Goal: Information Seeking & Learning: Learn about a topic

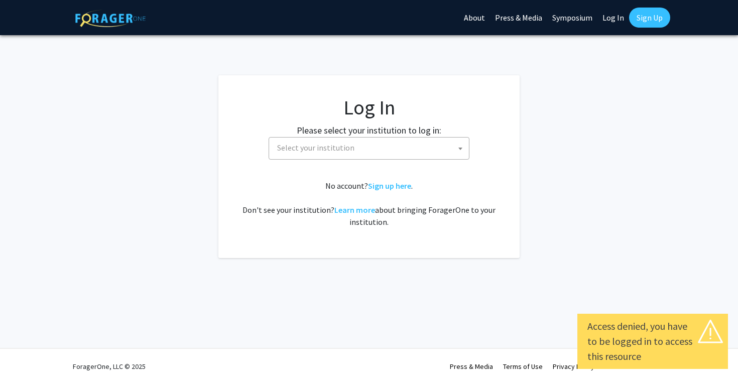
select select
click at [374, 146] on span "Select your institution" at bounding box center [371, 148] width 196 height 21
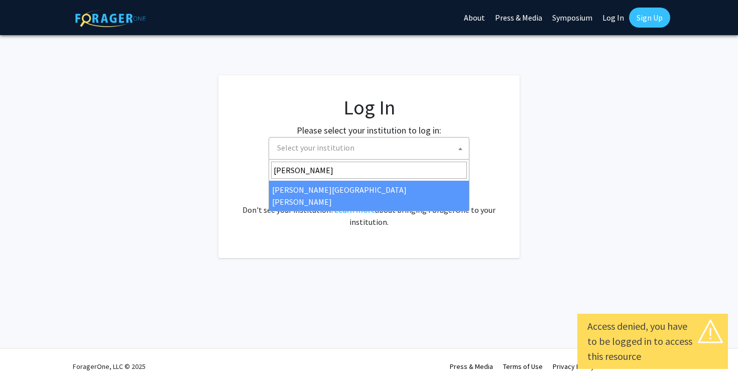
type input "john"
select select "1"
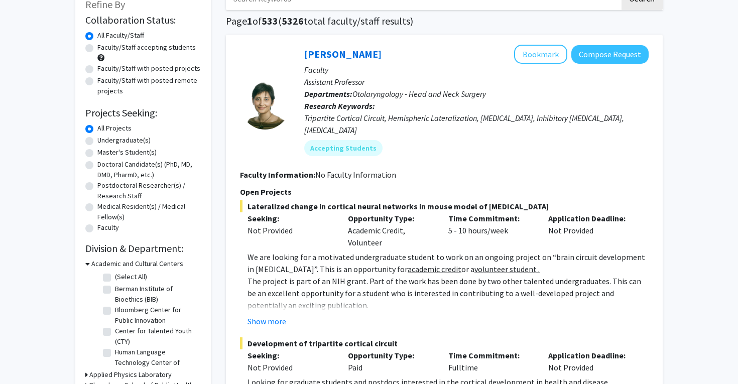
scroll to position [68, 0]
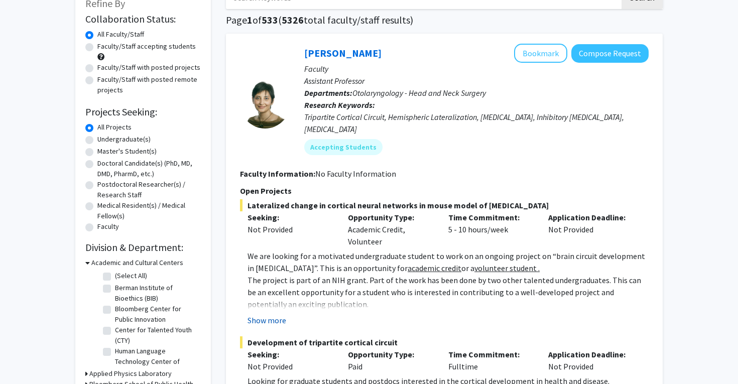
click at [281, 314] on button "Show more" at bounding box center [267, 320] width 39 height 12
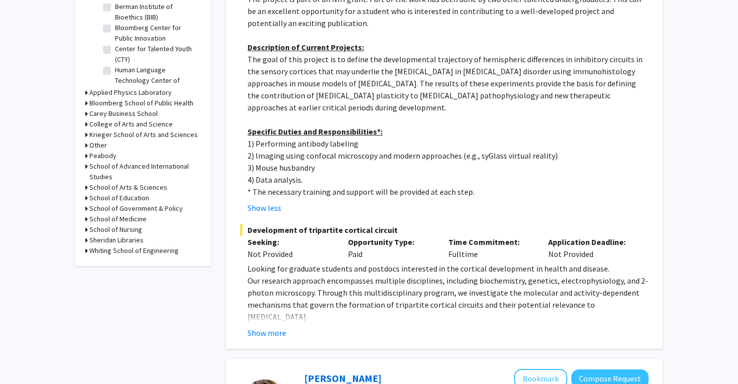
scroll to position [352, 0]
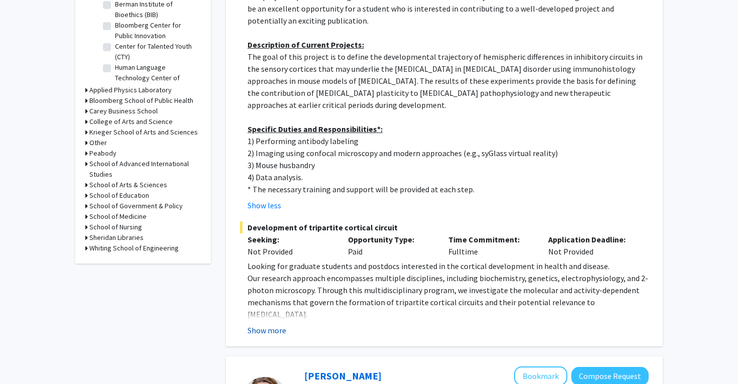
click at [268, 325] on button "Show more" at bounding box center [267, 330] width 39 height 12
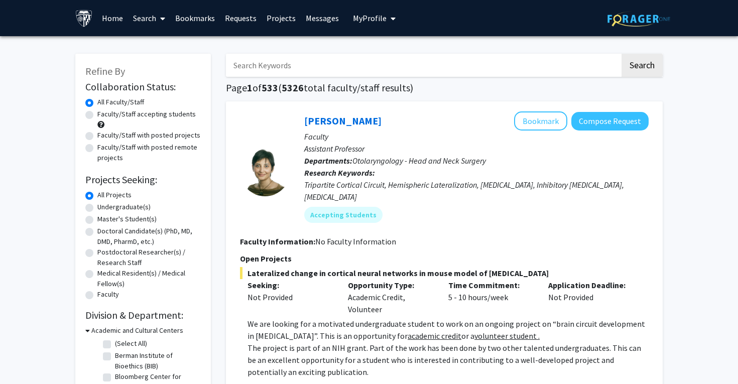
scroll to position [0, 0]
click at [361, 74] on input "Search Keywords" at bounding box center [423, 65] width 394 height 23
type input "computer science"
click at [642, 67] on button "Search" at bounding box center [642, 65] width 41 height 23
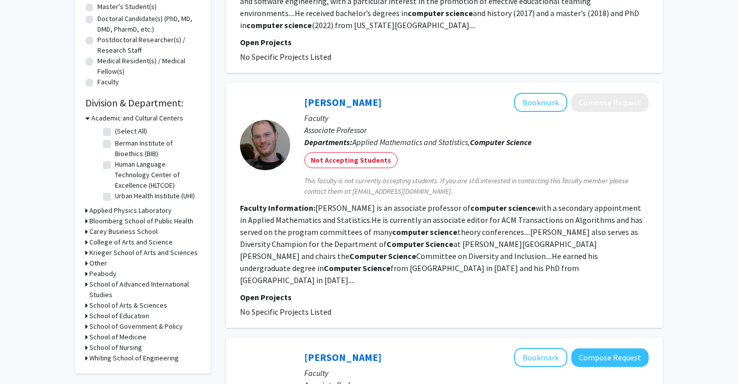
scroll to position [83, 0]
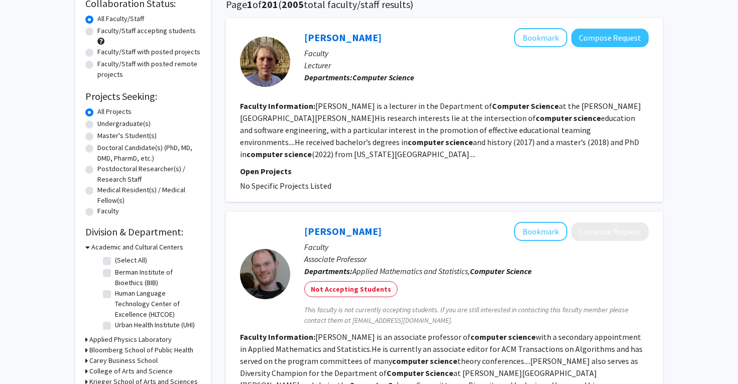
click at [126, 129] on label "Undergraduate(s)" at bounding box center [123, 124] width 53 height 11
click at [104, 125] on input "Undergraduate(s)" at bounding box center [100, 122] width 7 height 7
radio input "true"
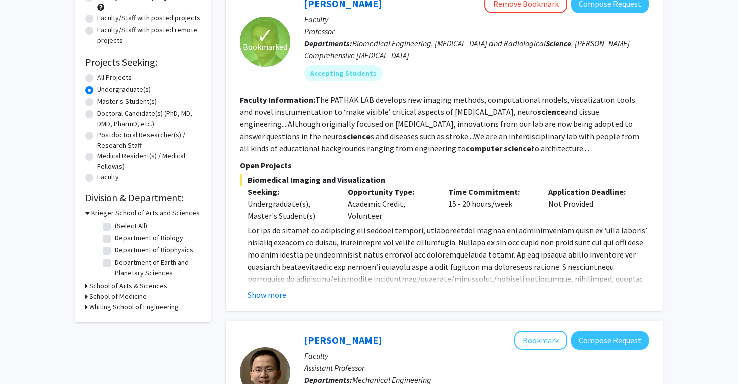
scroll to position [118, 0]
click at [282, 293] on button "Show more" at bounding box center [267, 294] width 39 height 12
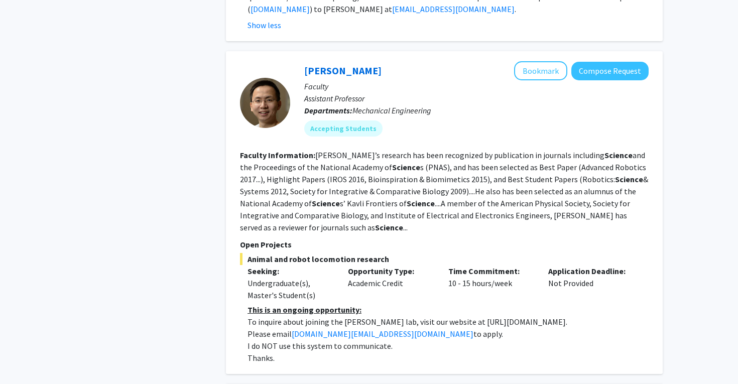
scroll to position [450, 0]
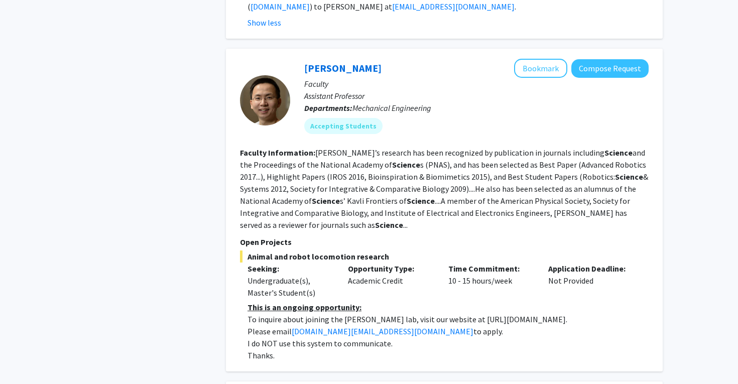
drag, startPoint x: 468, startPoint y: 310, endPoint x: 541, endPoint y: 308, distance: 73.4
click at [541, 313] on p "To inquire about joining the [PERSON_NAME] lab, visit our website at [URL][DOMA…" at bounding box center [448, 319] width 401 height 12
drag, startPoint x: 539, startPoint y: 308, endPoint x: 449, endPoint y: 313, distance: 90.1
click at [449, 313] on p "To inquire about joining the [PERSON_NAME] lab, visit our website at [URL][DOMA…" at bounding box center [448, 319] width 401 height 12
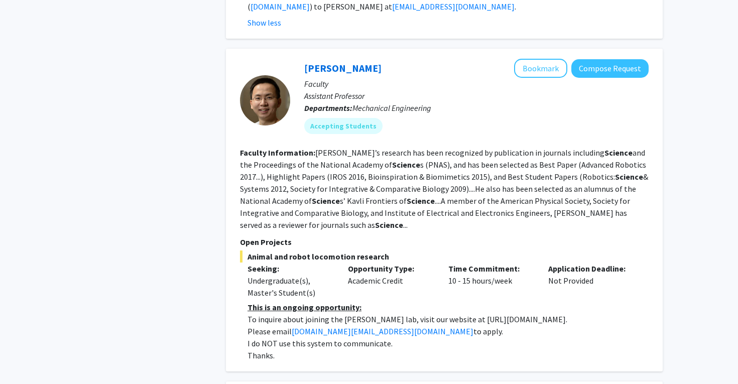
click at [449, 313] on p "To inquire about joining the [PERSON_NAME] lab, visit our website at [URL][DOMA…" at bounding box center [448, 319] width 401 height 12
drag, startPoint x: 448, startPoint y: 311, endPoint x: 534, endPoint y: 311, distance: 86.9
click at [534, 313] on p "To inquire about joining the [PERSON_NAME] lab, visit our website at [URL][DOMA…" at bounding box center [448, 319] width 401 height 12
copy p "[URL][DOMAIN_NAME]"
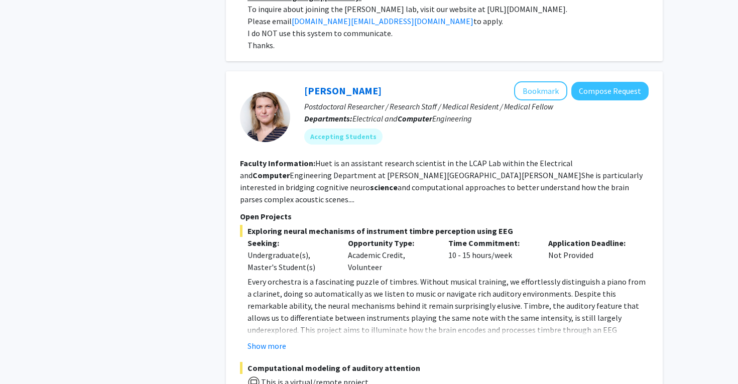
scroll to position [762, 0]
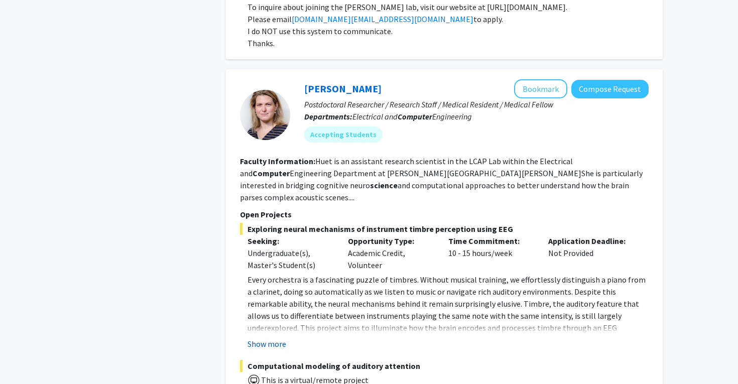
click at [282, 338] on button "Show more" at bounding box center [267, 344] width 39 height 12
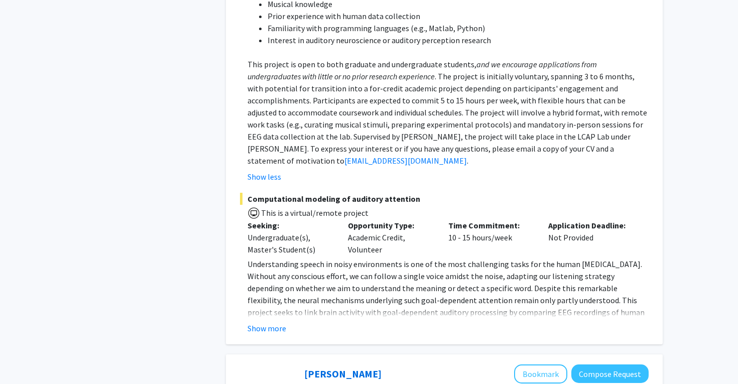
scroll to position [1288, 0]
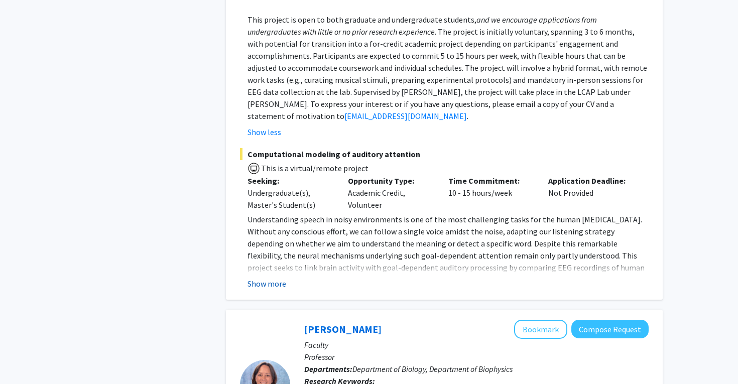
click at [278, 278] on button "Show more" at bounding box center [267, 284] width 39 height 12
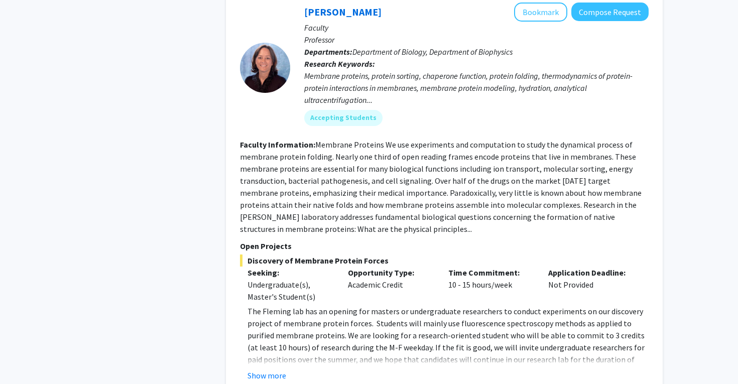
scroll to position [1949, 0]
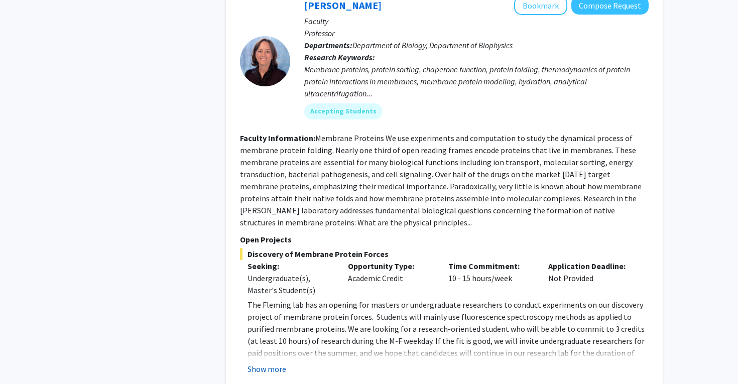
click at [268, 363] on button "Show more" at bounding box center [267, 369] width 39 height 12
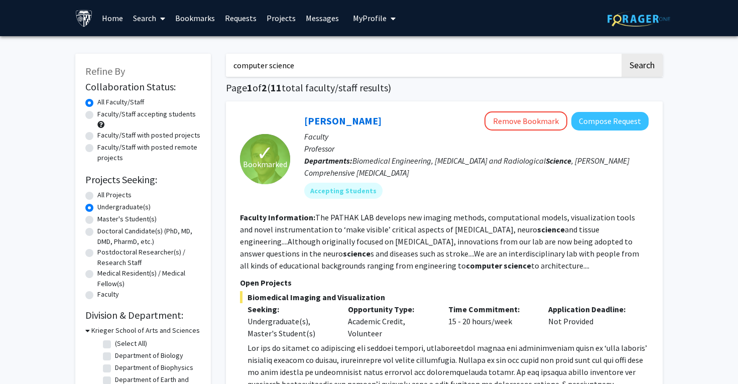
scroll to position [0, 0]
click at [113, 193] on label "All Projects" at bounding box center [114, 195] width 34 height 11
click at [104, 193] on input "All Projects" at bounding box center [100, 193] width 7 height 7
radio input "true"
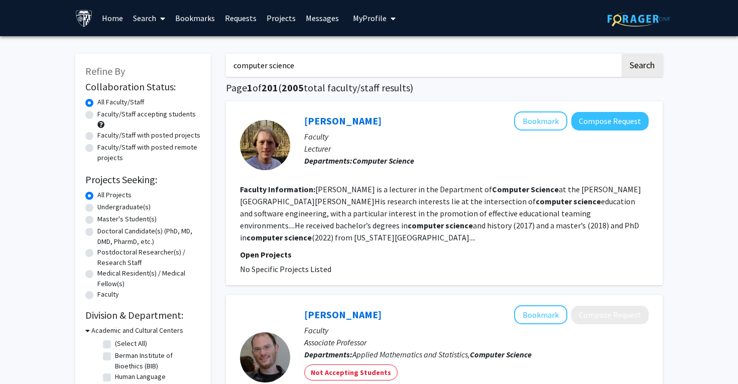
click at [131, 122] on div "Faculty/Staff accepting students" at bounding box center [143, 119] width 116 height 21
click at [131, 116] on label "Faculty/Staff accepting students" at bounding box center [146, 114] width 98 height 11
click at [104, 116] on input "Faculty/Staff accepting students" at bounding box center [100, 112] width 7 height 7
radio input "true"
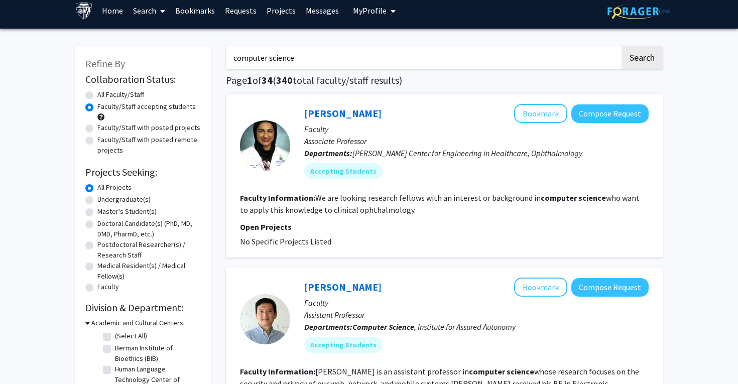
scroll to position [96, 0]
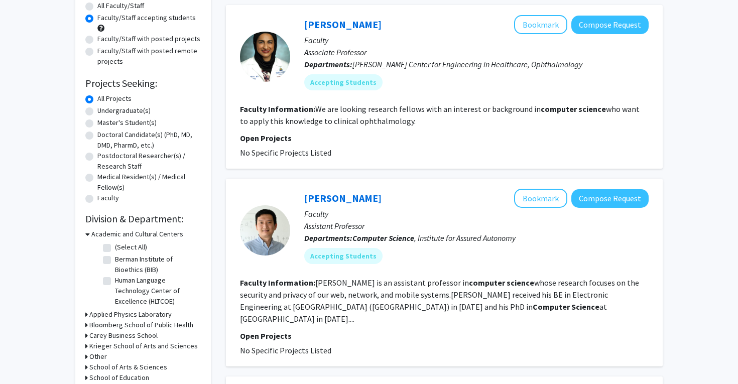
drag, startPoint x: 303, startPoint y: 199, endPoint x: 357, endPoint y: 199, distance: 53.7
click at [357, 199] on div "Yinzhi Cao Bookmark Compose Request Faculty Assistant Professor Departments: Co…" at bounding box center [469, 230] width 359 height 83
drag, startPoint x: 357, startPoint y: 199, endPoint x: 303, endPoint y: 200, distance: 53.3
click at [303, 200] on div "Yinzhi Cao Bookmark Compose Request Faculty Assistant Professor Departments: Co…" at bounding box center [469, 230] width 359 height 83
drag, startPoint x: 359, startPoint y: 203, endPoint x: 306, endPoint y: 202, distance: 52.2
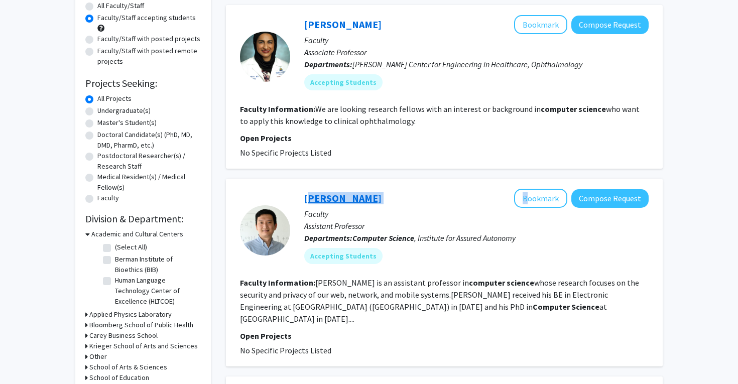
click at [306, 202] on div "Yinzhi Cao Bookmark Compose Request" at bounding box center [476, 198] width 345 height 19
copy div "[PERSON_NAME]"
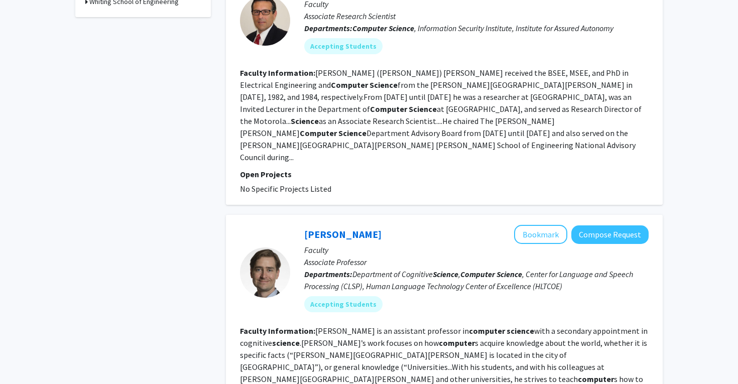
scroll to position [506, 0]
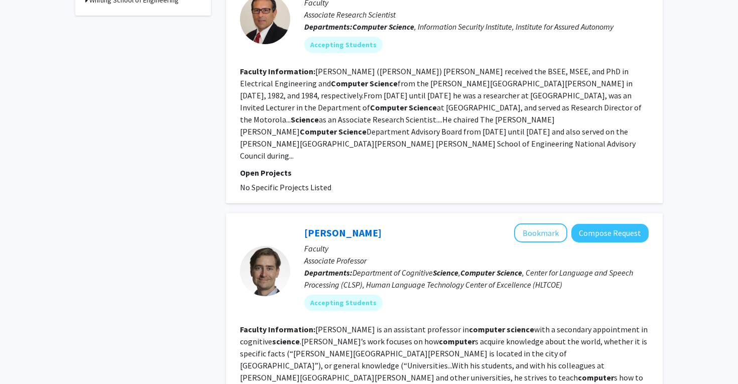
drag, startPoint x: 375, startPoint y: 192, endPoint x: 299, endPoint y: 194, distance: 75.9
click at [299, 224] on div "[PERSON_NAME] Bookmark Compose Request Faculty Associate Professor Departments:…" at bounding box center [469, 271] width 359 height 95
click at [304, 224] on div "[PERSON_NAME] Bookmark Compose Request Faculty Associate Professor Departments:…" at bounding box center [469, 271] width 359 height 95
copy div "[PERSON_NAME]"
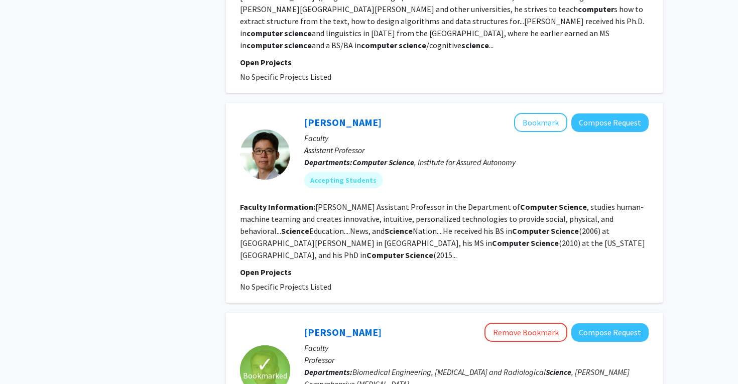
scroll to position [854, 0]
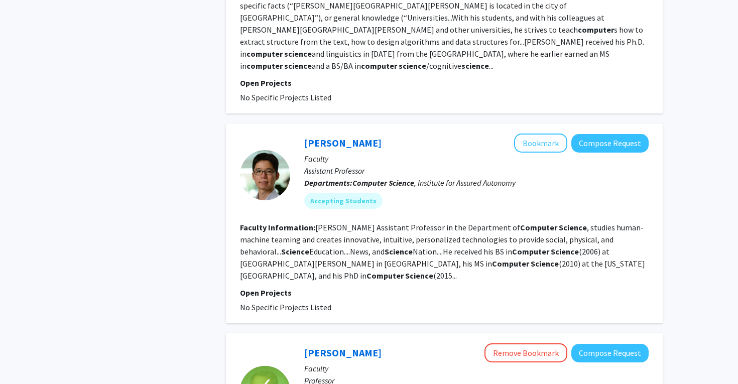
drag, startPoint x: 401, startPoint y: 88, endPoint x: 302, endPoint y: 95, distance: 98.7
click at [302, 134] on div "[PERSON_NAME] Bookmark Compose Request Faculty Assistant Professor Departments:…" at bounding box center [469, 175] width 359 height 83
click at [305, 134] on div "[PERSON_NAME] Bookmark Compose Request Faculty Assistant Professor Departments:…" at bounding box center [469, 175] width 359 height 83
copy div "[PERSON_NAME]"
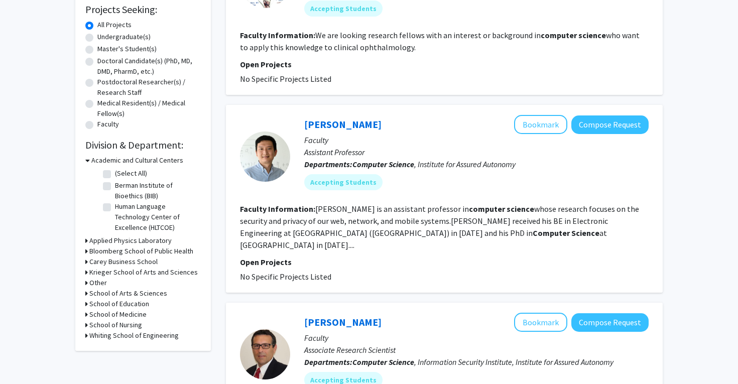
scroll to position [171, 0]
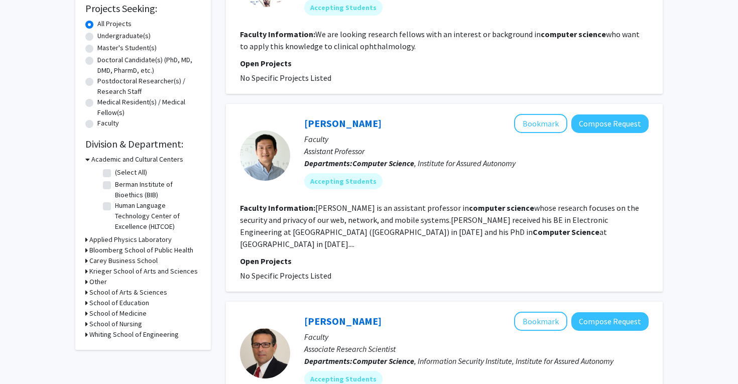
click at [139, 282] on div "Other" at bounding box center [143, 282] width 116 height 11
click at [134, 334] on h3 "Whiting School of Engineering" at bounding box center [133, 335] width 89 height 11
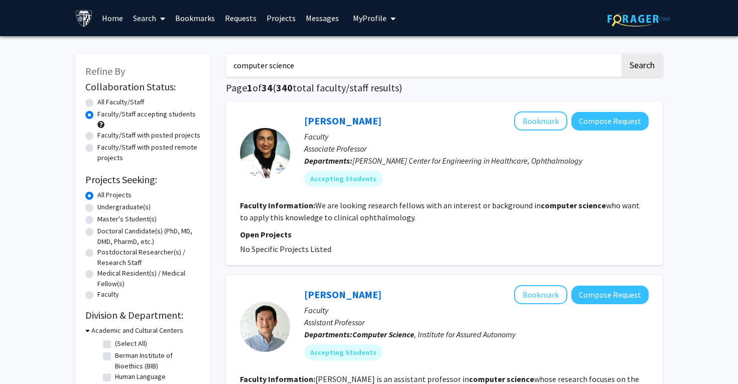
scroll to position [0, 0]
click at [300, 68] on input "computer science" at bounding box center [423, 65] width 394 height 23
type input "math"
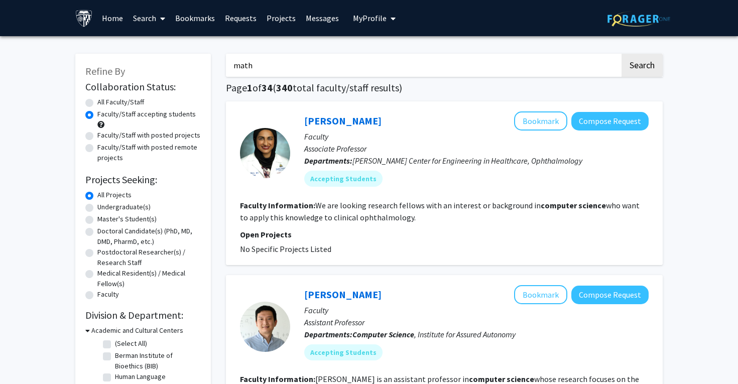
click at [124, 207] on label "Undergraduate(s)" at bounding box center [123, 207] width 53 height 11
click at [104, 207] on input "Undergraduate(s)" at bounding box center [100, 205] width 7 height 7
radio input "true"
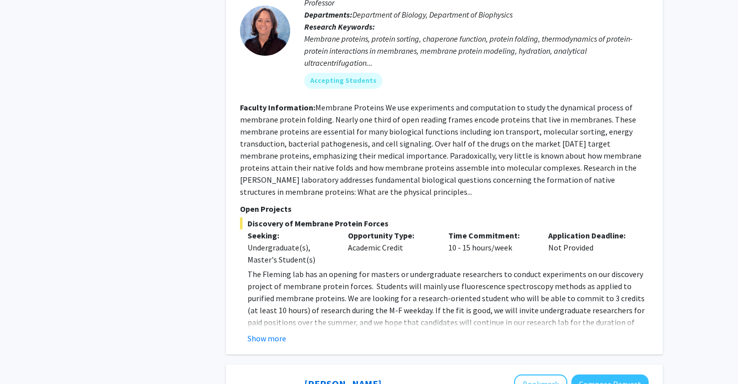
scroll to position [1271, 0]
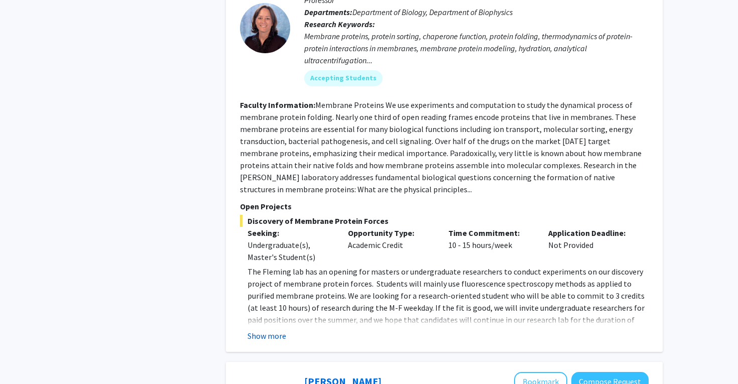
click at [283, 330] on button "Show more" at bounding box center [267, 336] width 39 height 12
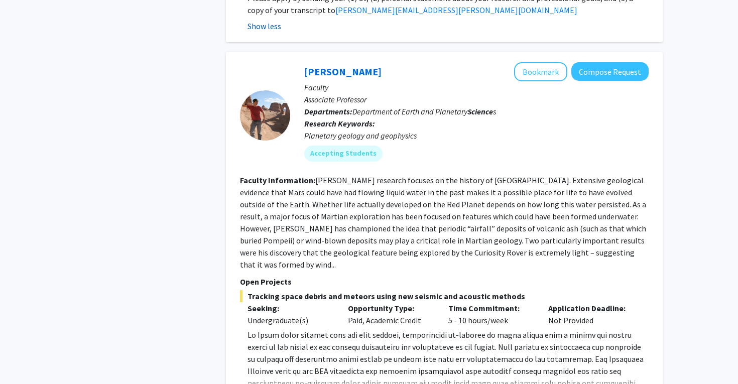
scroll to position [1760, 0]
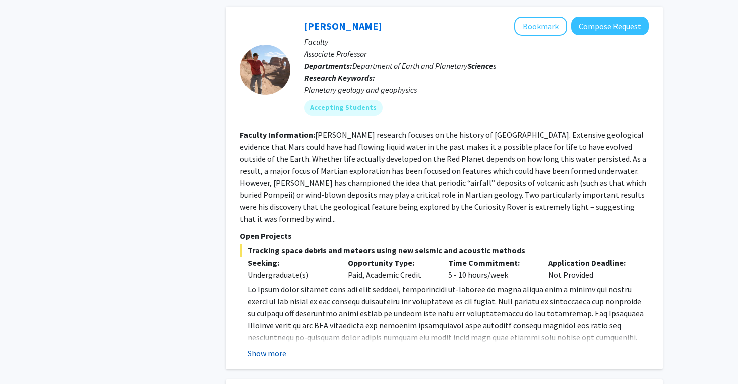
click at [278, 348] on button "Show more" at bounding box center [267, 354] width 39 height 12
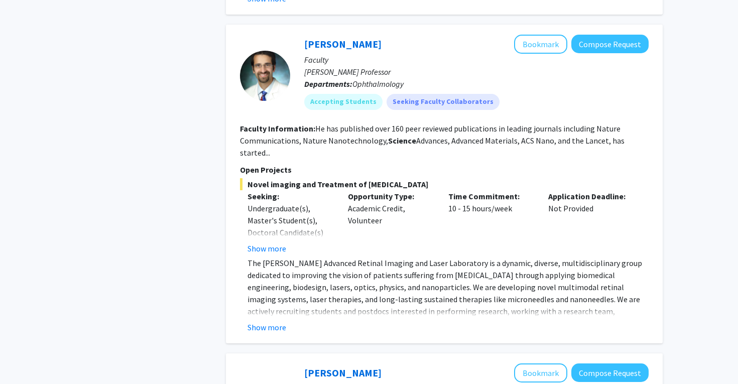
scroll to position [2734, 0]
click at [266, 321] on button "Show more" at bounding box center [267, 327] width 39 height 12
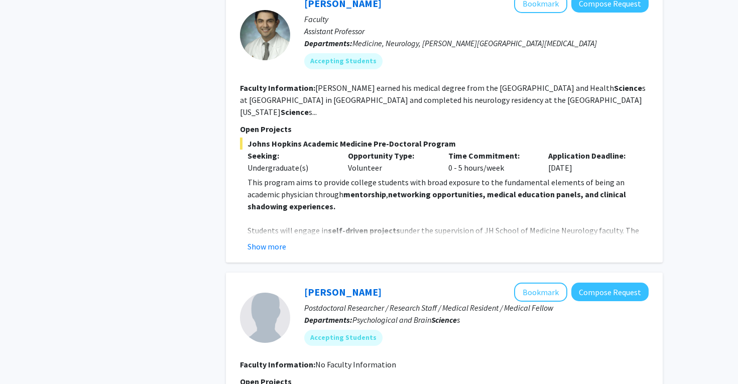
scroll to position [3888, 0]
